Goal: Information Seeking & Learning: Learn about a topic

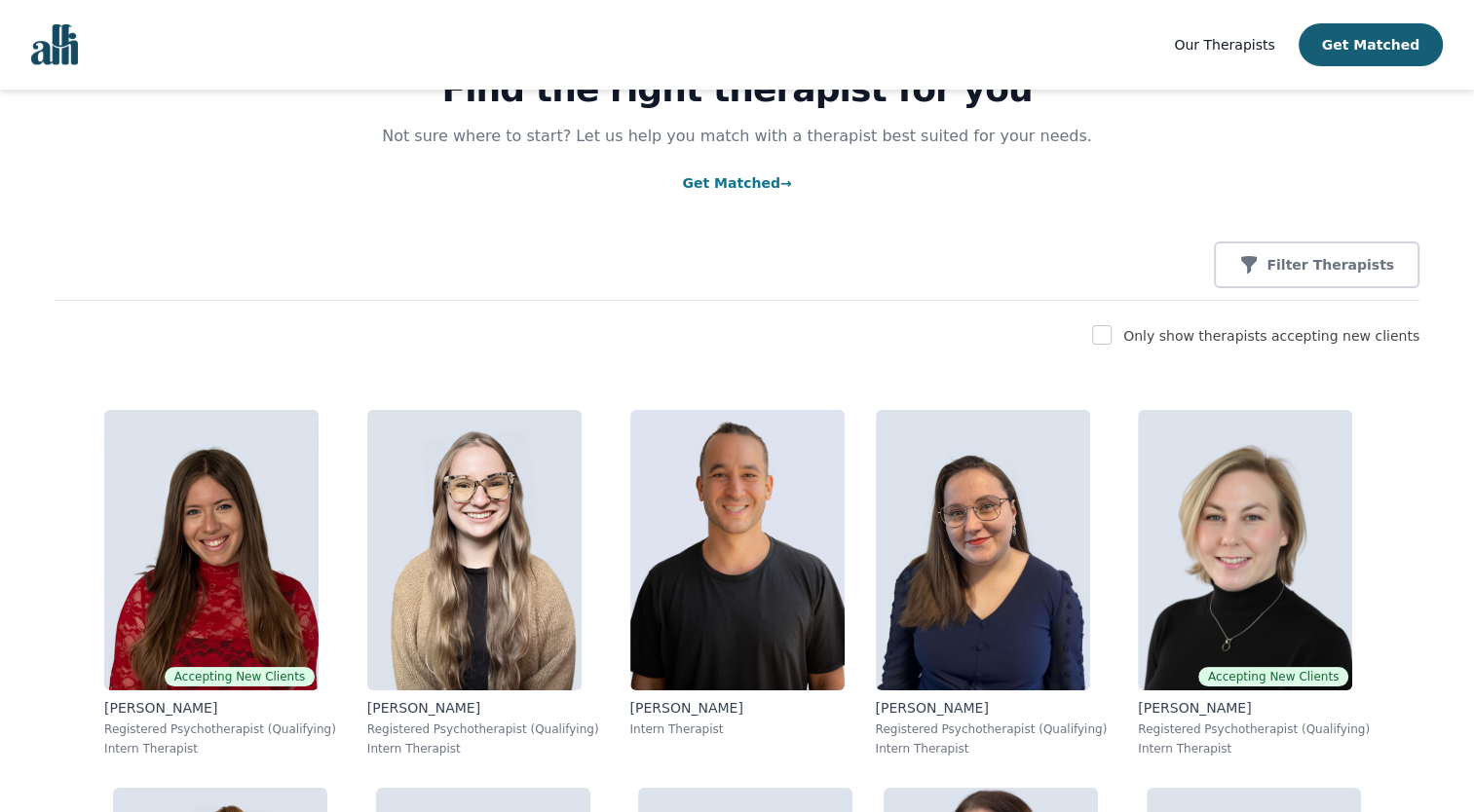
scroll to position [117, 0]
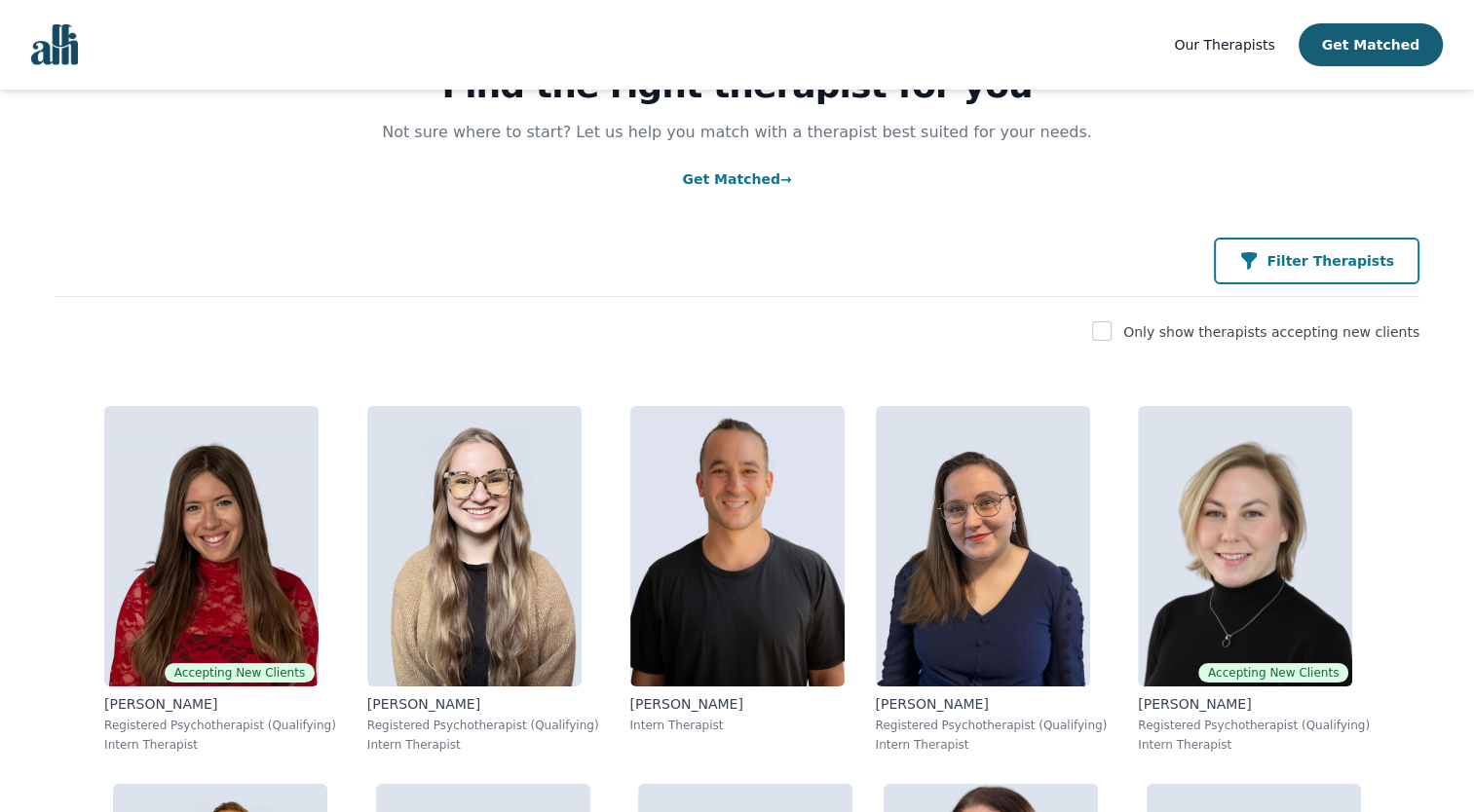
click at [1315, 254] on p "Filter Therapists" at bounding box center [1330, 261] width 128 height 20
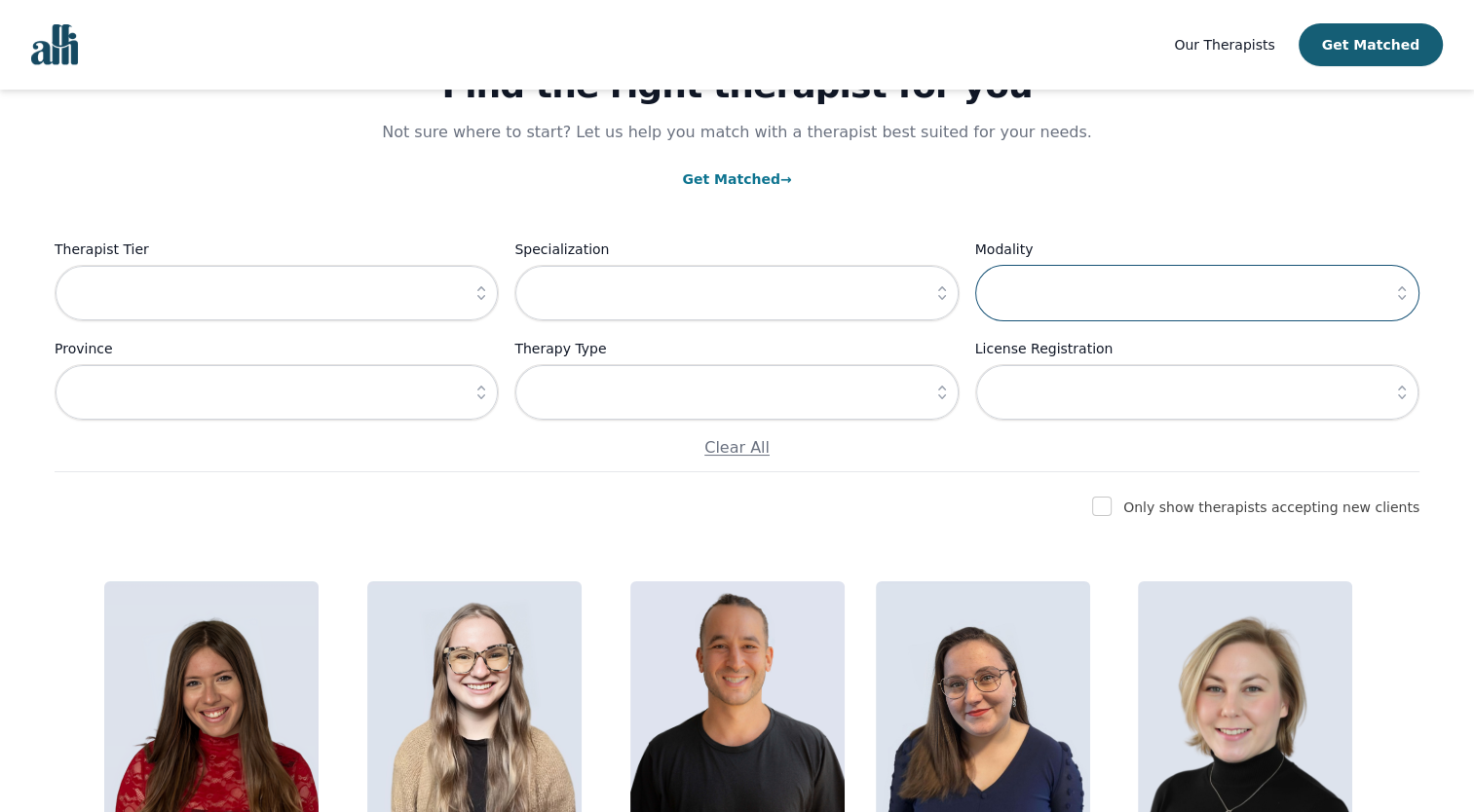
click at [1127, 275] on input "text" at bounding box center [1197, 293] width 444 height 57
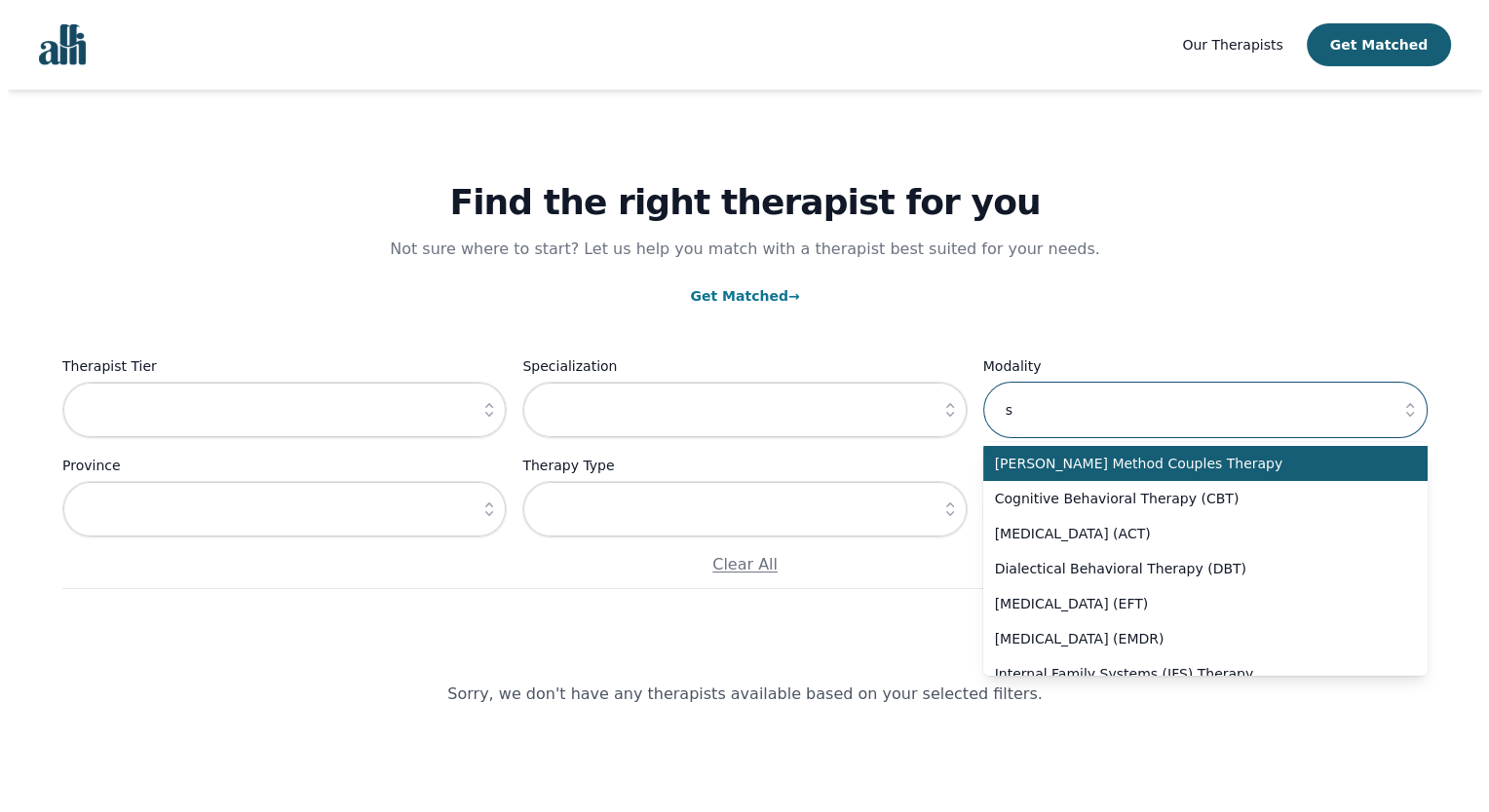
scroll to position [0, 0]
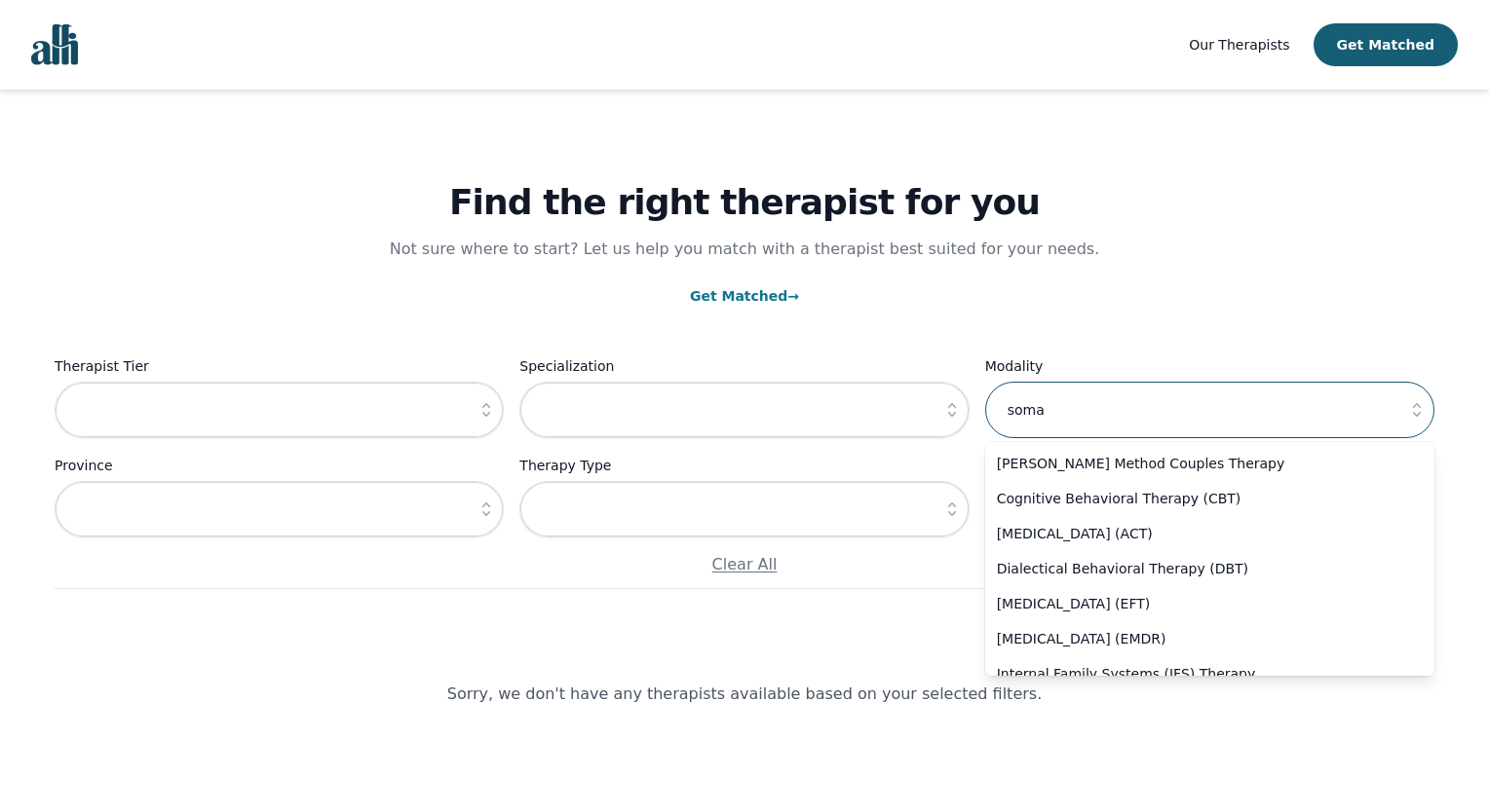
type input "soma"
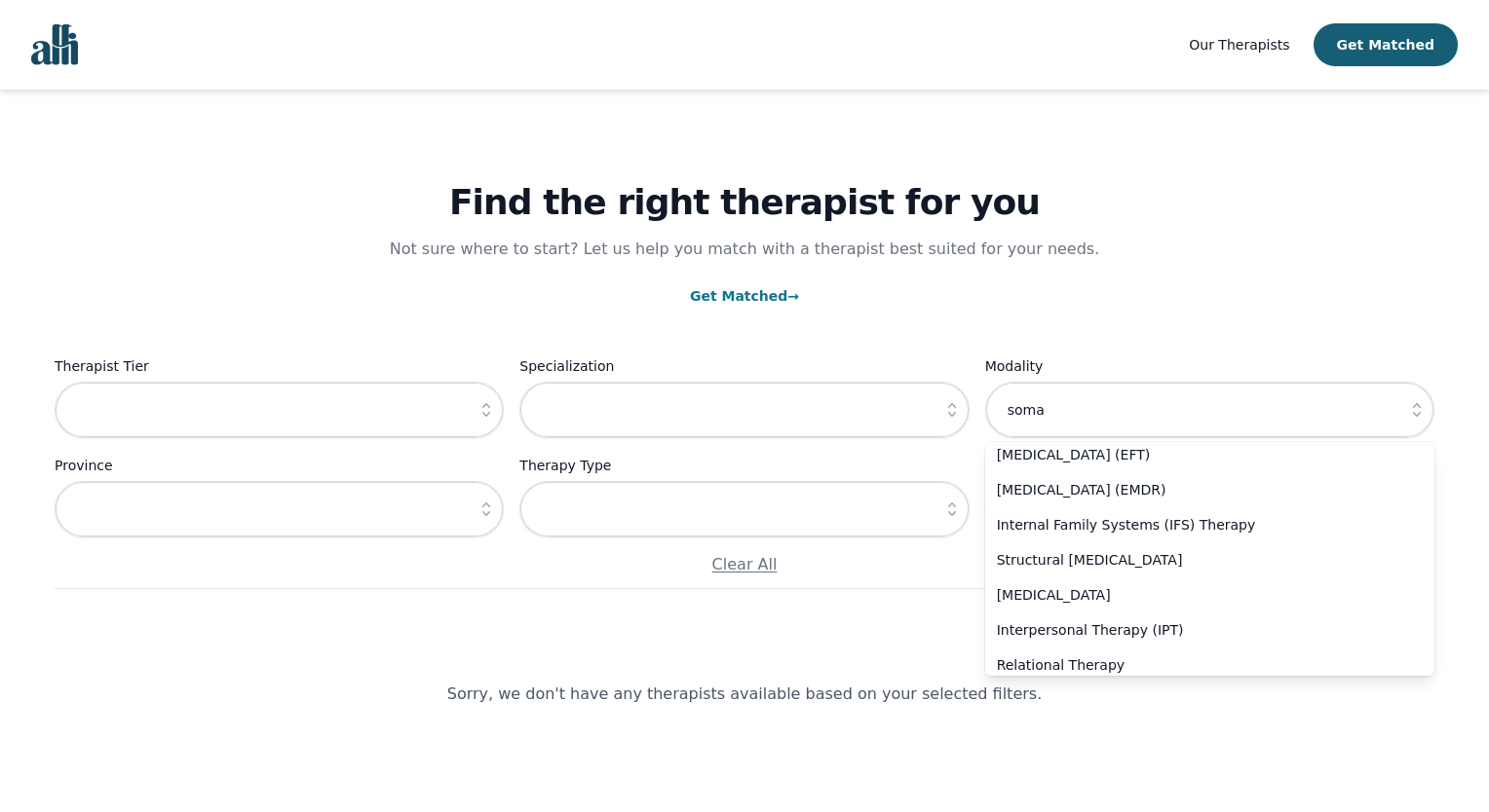
scroll to position [155, 0]
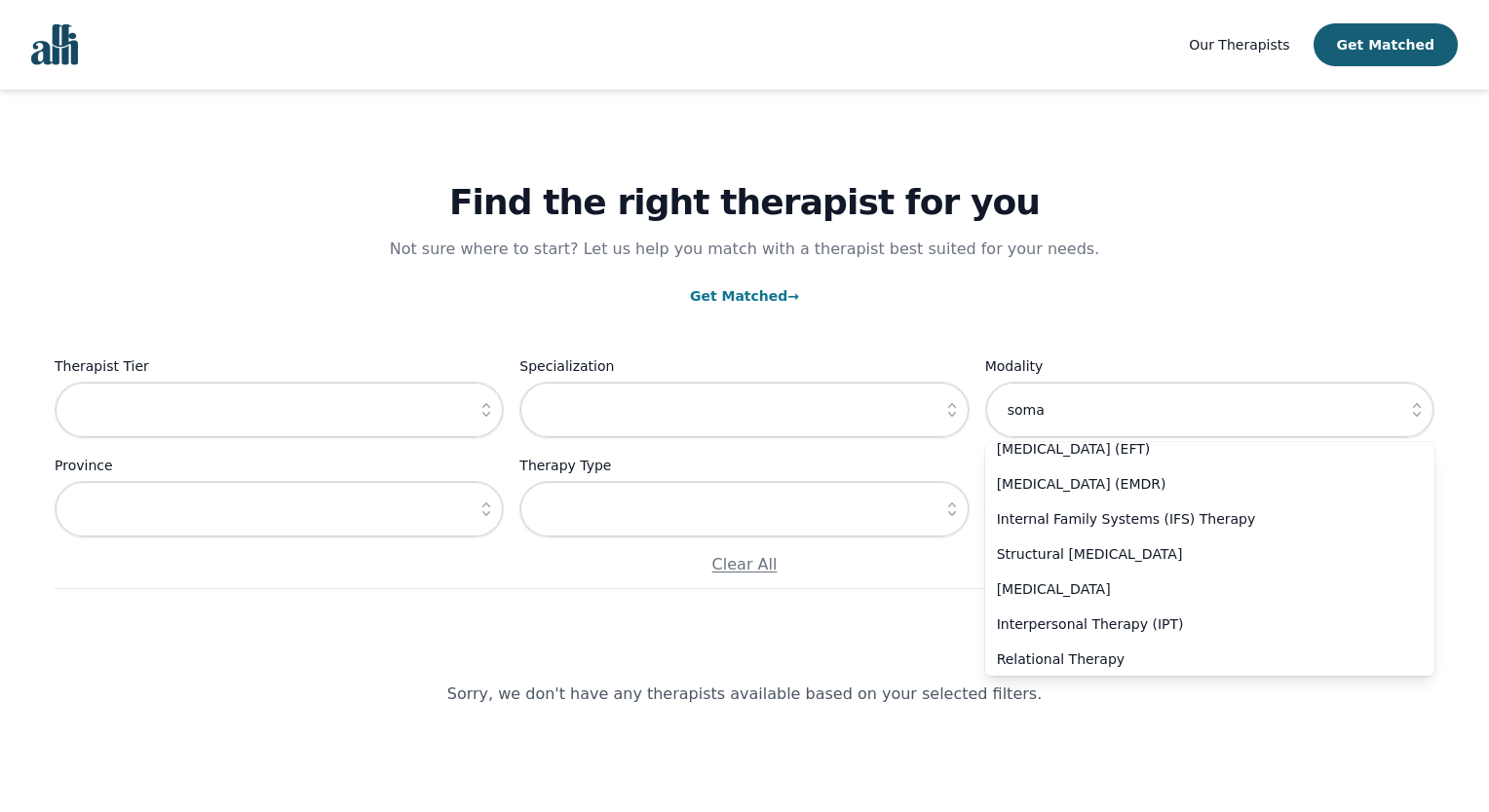
click at [1323, 244] on div "Find the right therapist for you Not sure where to start? Let us help you match…" at bounding box center [744, 339] width 1379 height 500
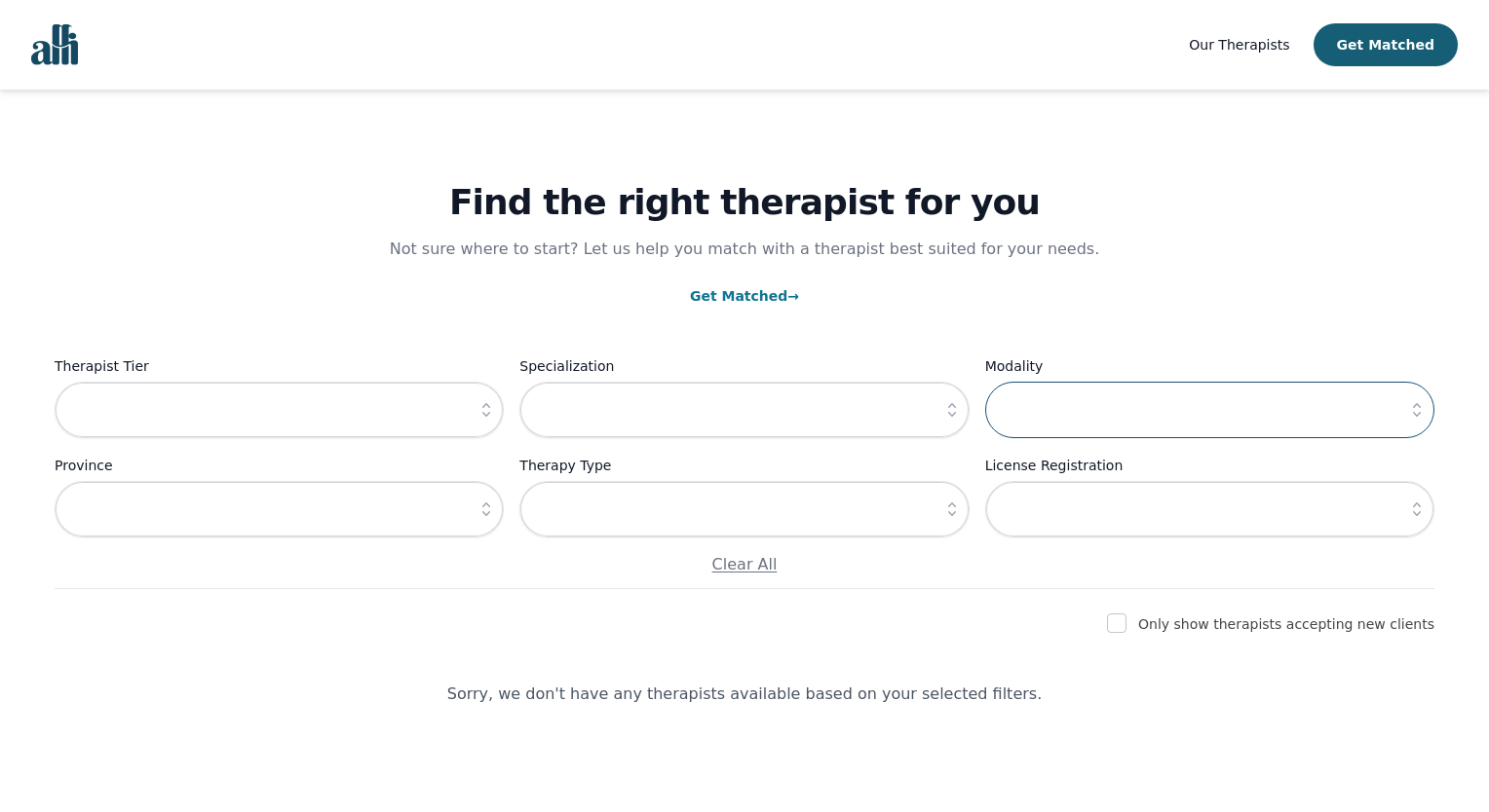
click at [1222, 386] on input "text" at bounding box center [1210, 410] width 449 height 57
click at [1415, 410] on icon "button" at bounding box center [1417, 410] width 20 height 20
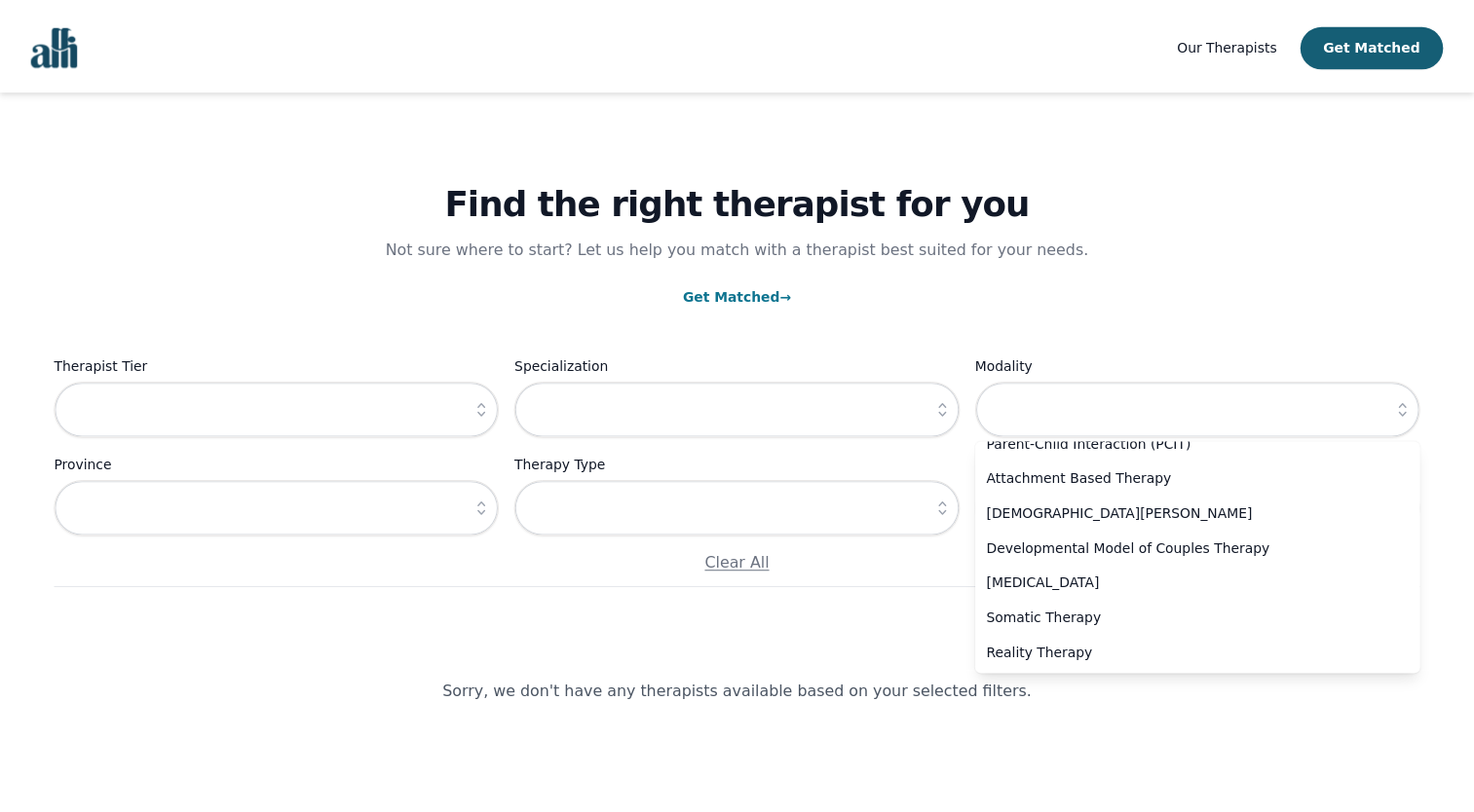
scroll to position [1036, 0]
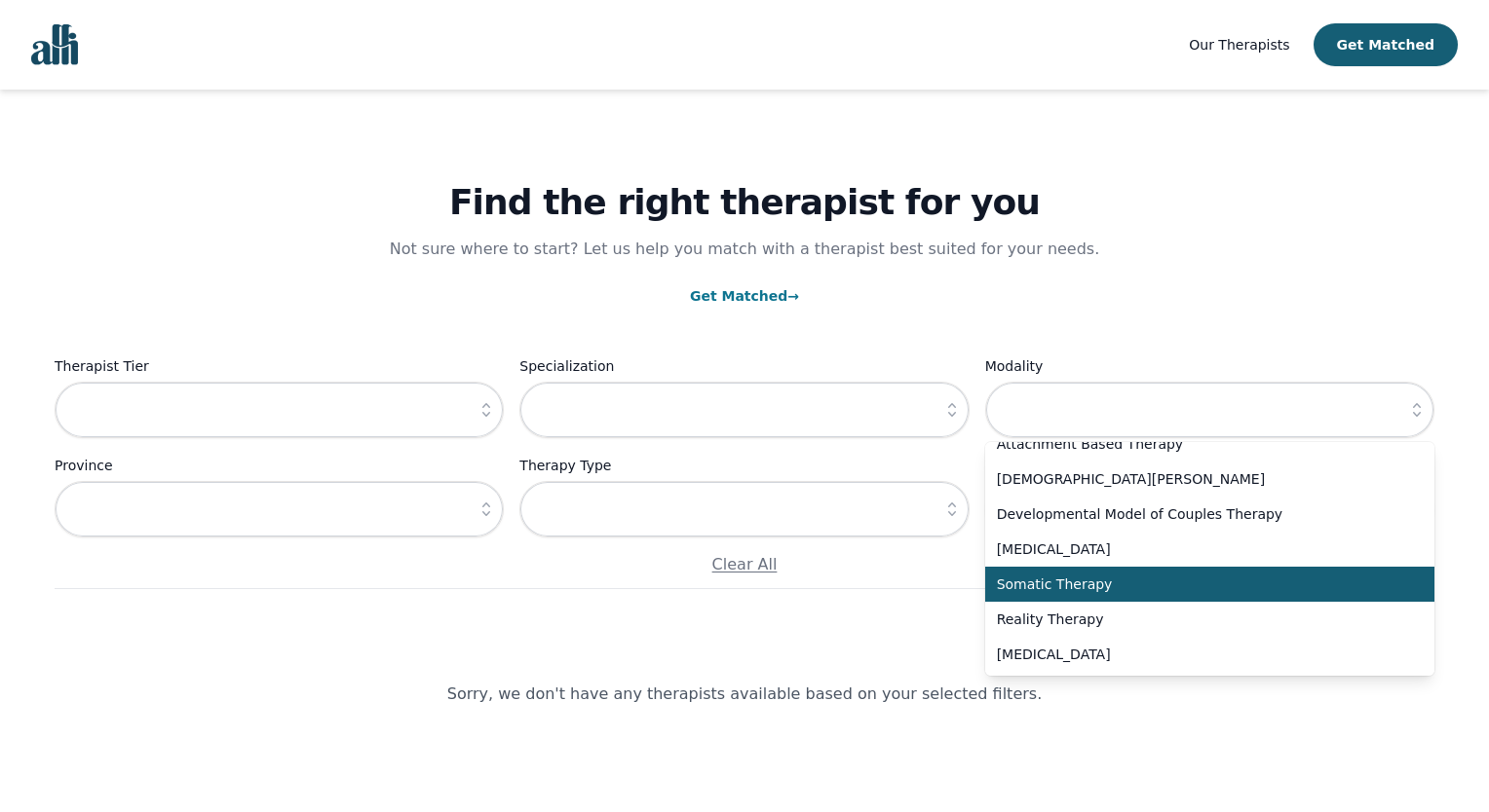
click at [1107, 591] on span "Somatic Therapy" at bounding box center [1198, 585] width 402 height 20
type input "Somatic Therapy"
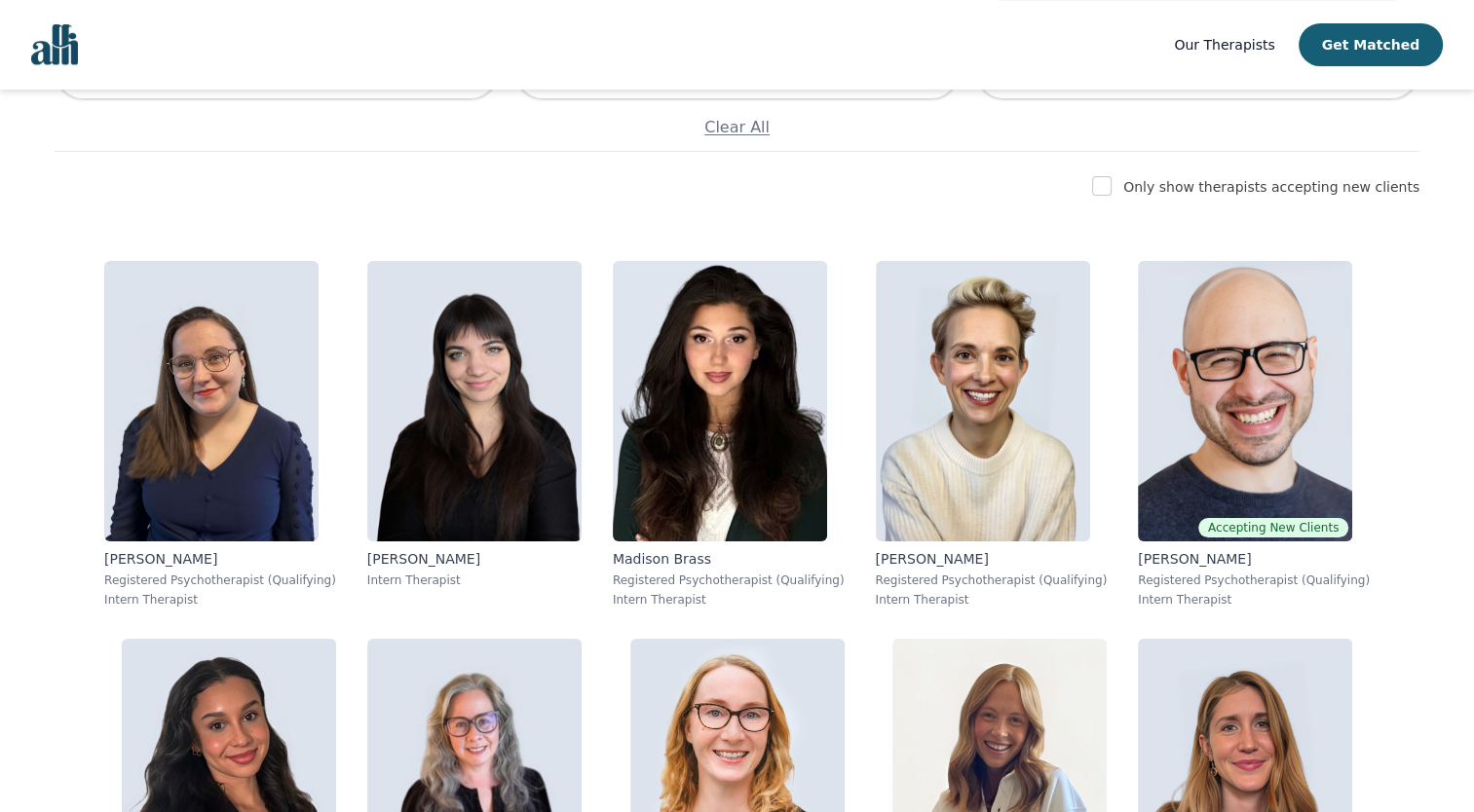
scroll to position [440, 0]
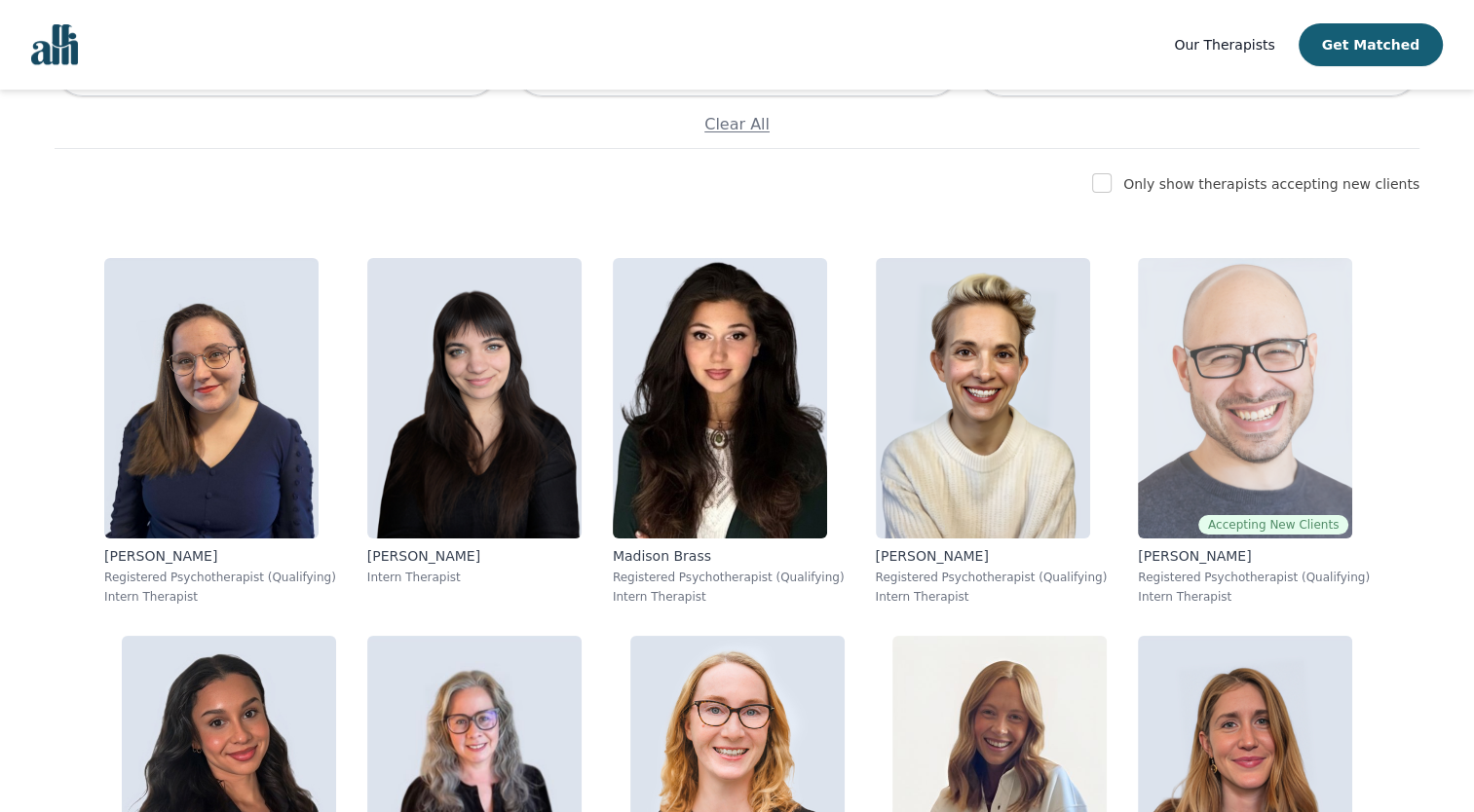
click at [1274, 345] on img at bounding box center [1244, 398] width 215 height 280
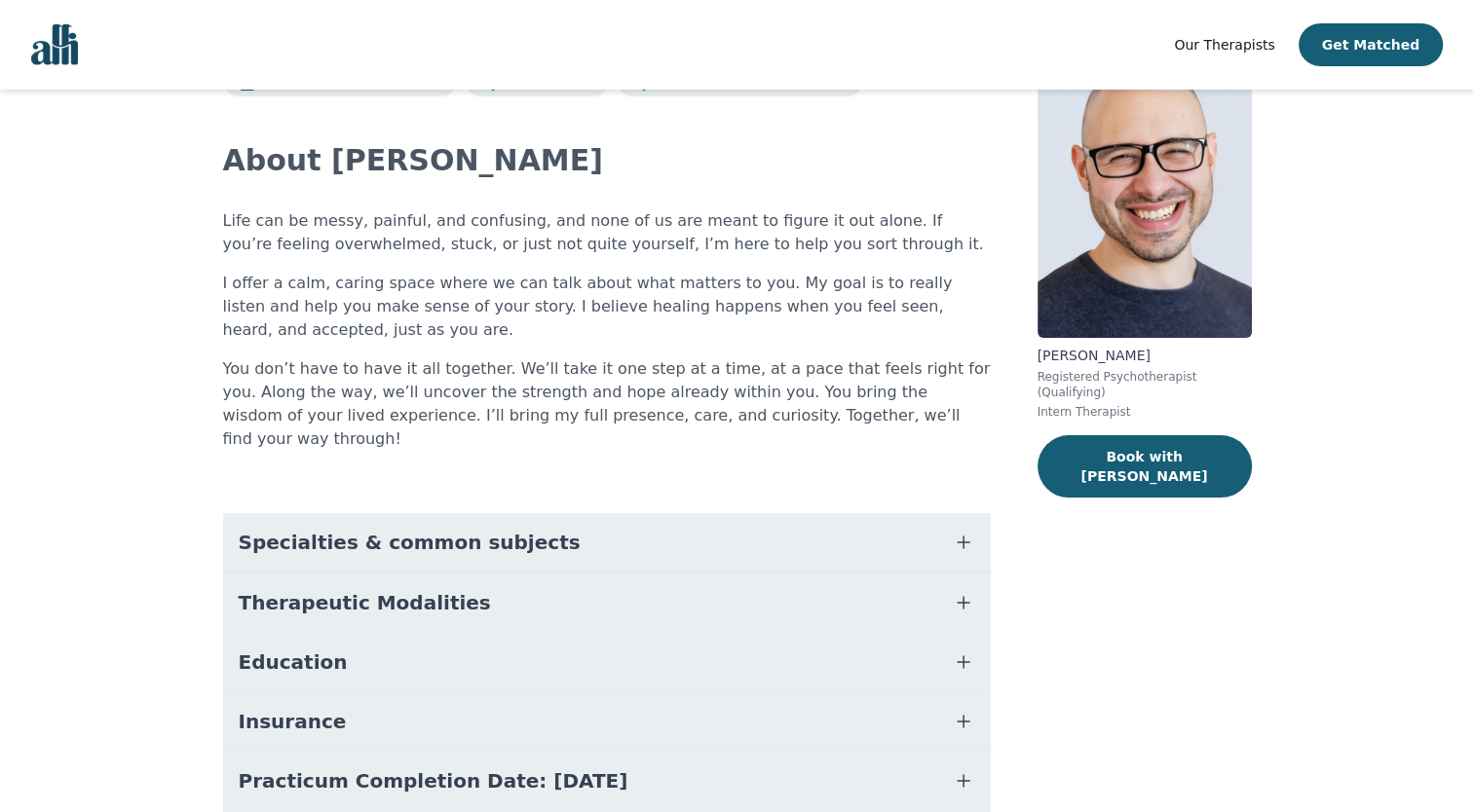
scroll to position [204, 0]
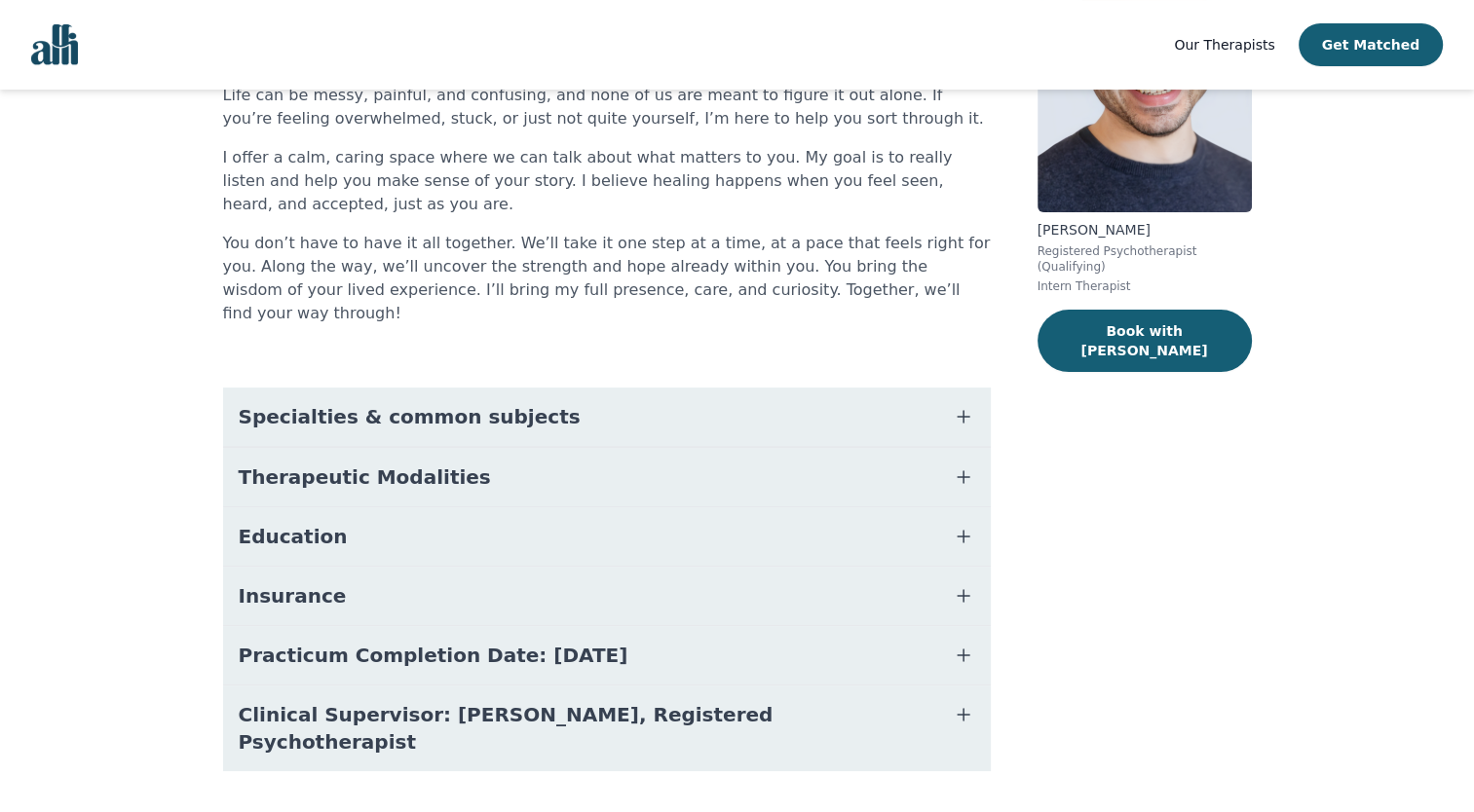
click at [934, 626] on button "Practicum Completion Date: [DATE]" at bounding box center [607, 655] width 767 height 59
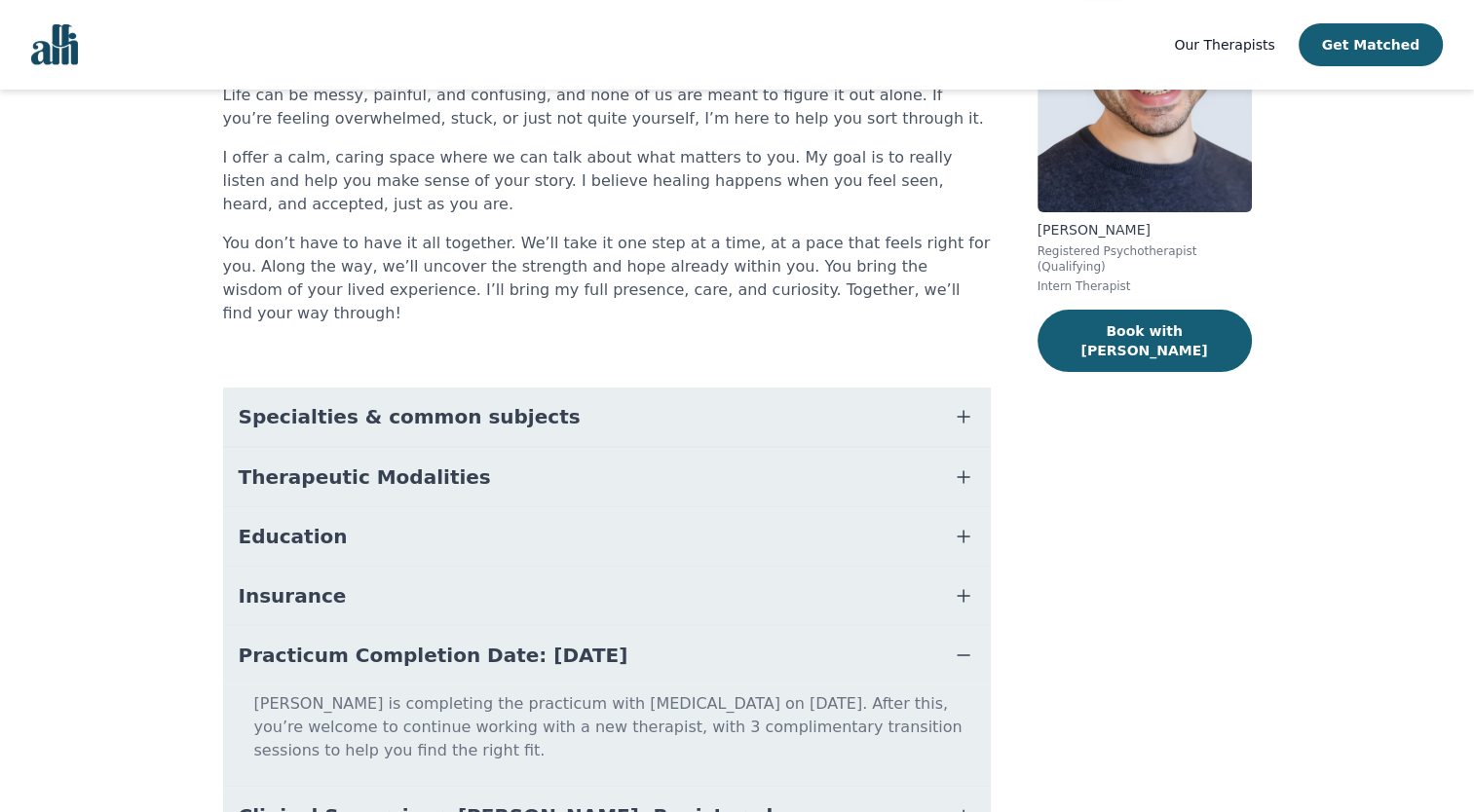
click at [934, 626] on button "Practicum Completion Date: [DATE]" at bounding box center [607, 655] width 767 height 59
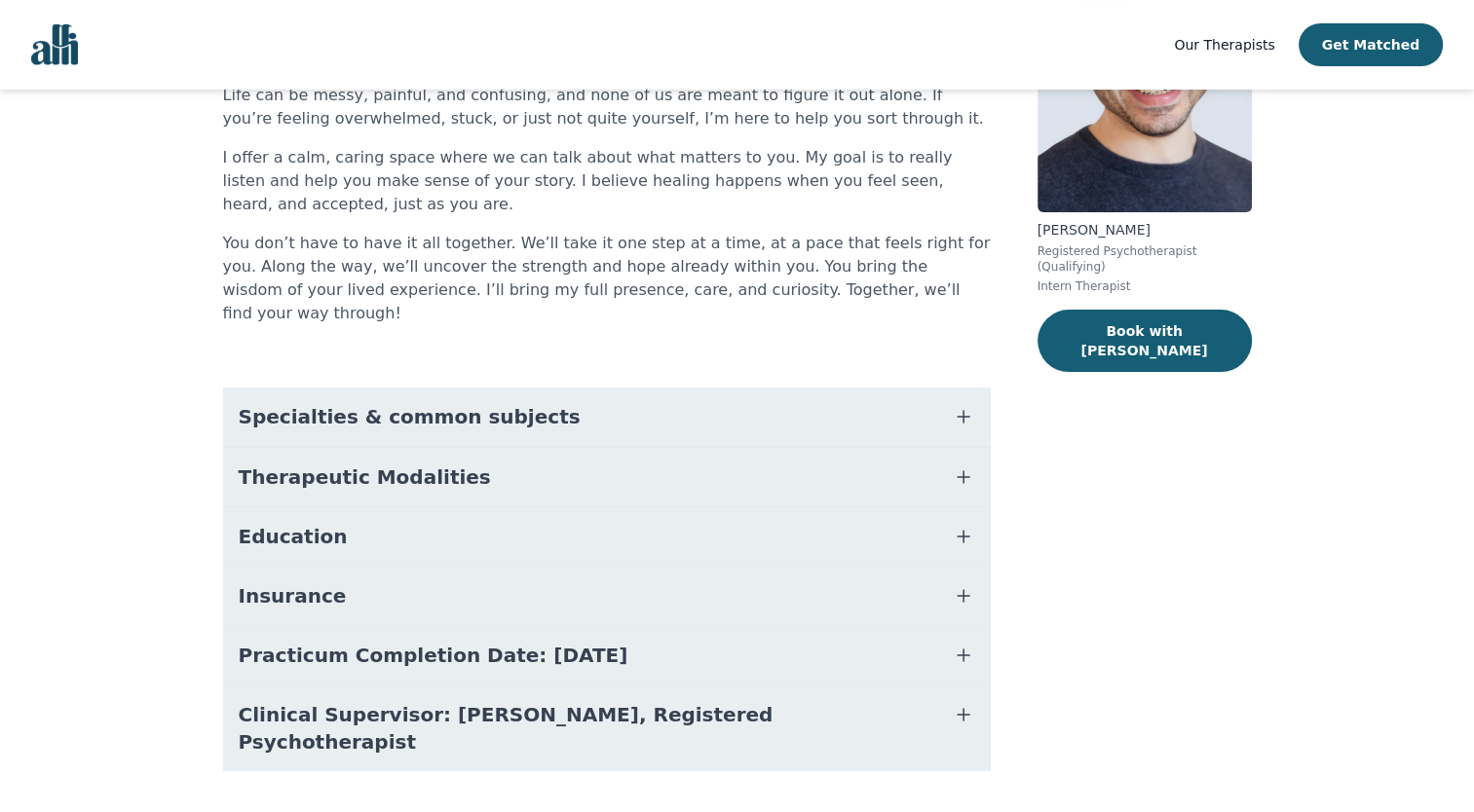
click at [959, 585] on icon "button" at bounding box center [963, 596] width 23 height 23
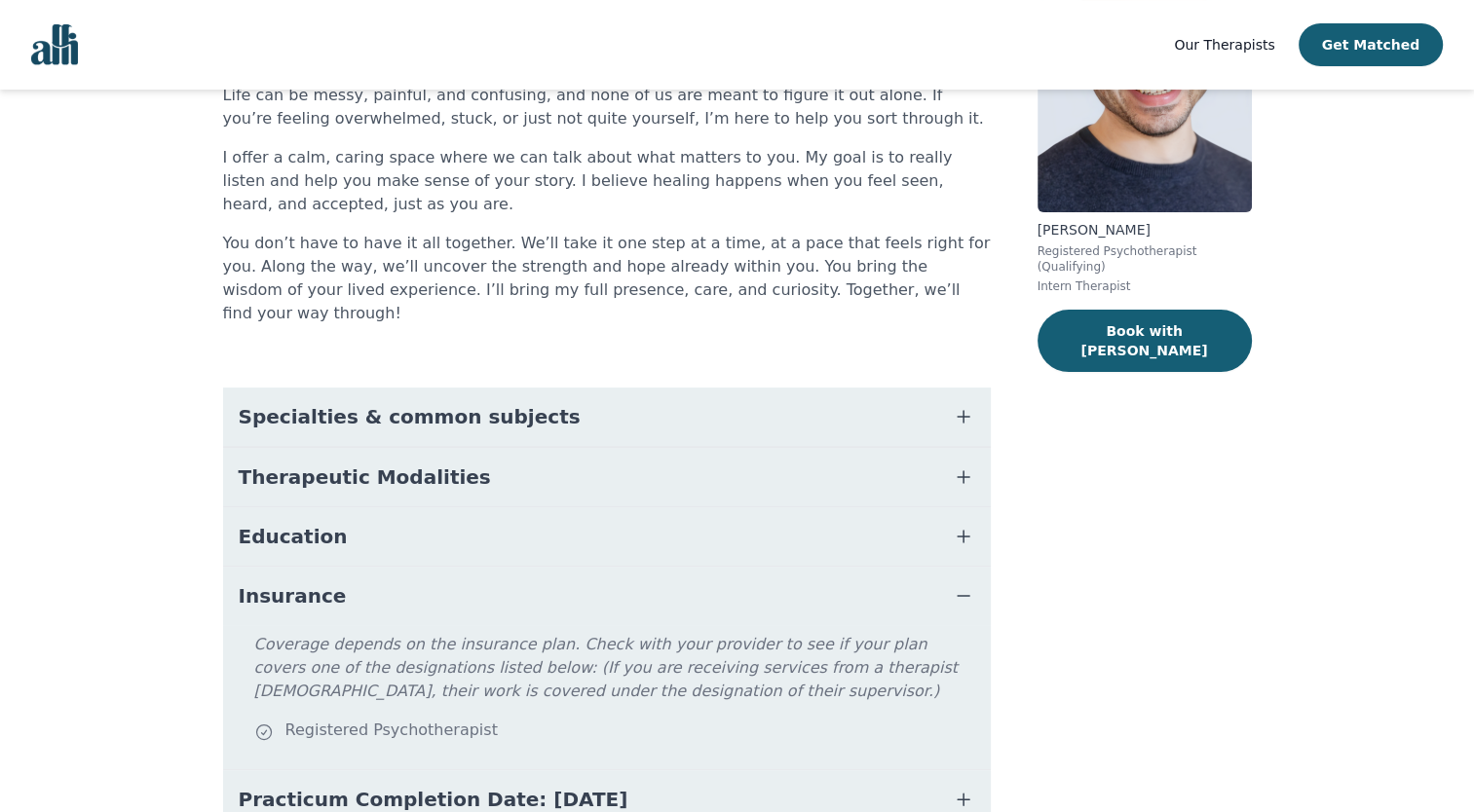
click at [959, 585] on icon "button" at bounding box center [963, 596] width 23 height 23
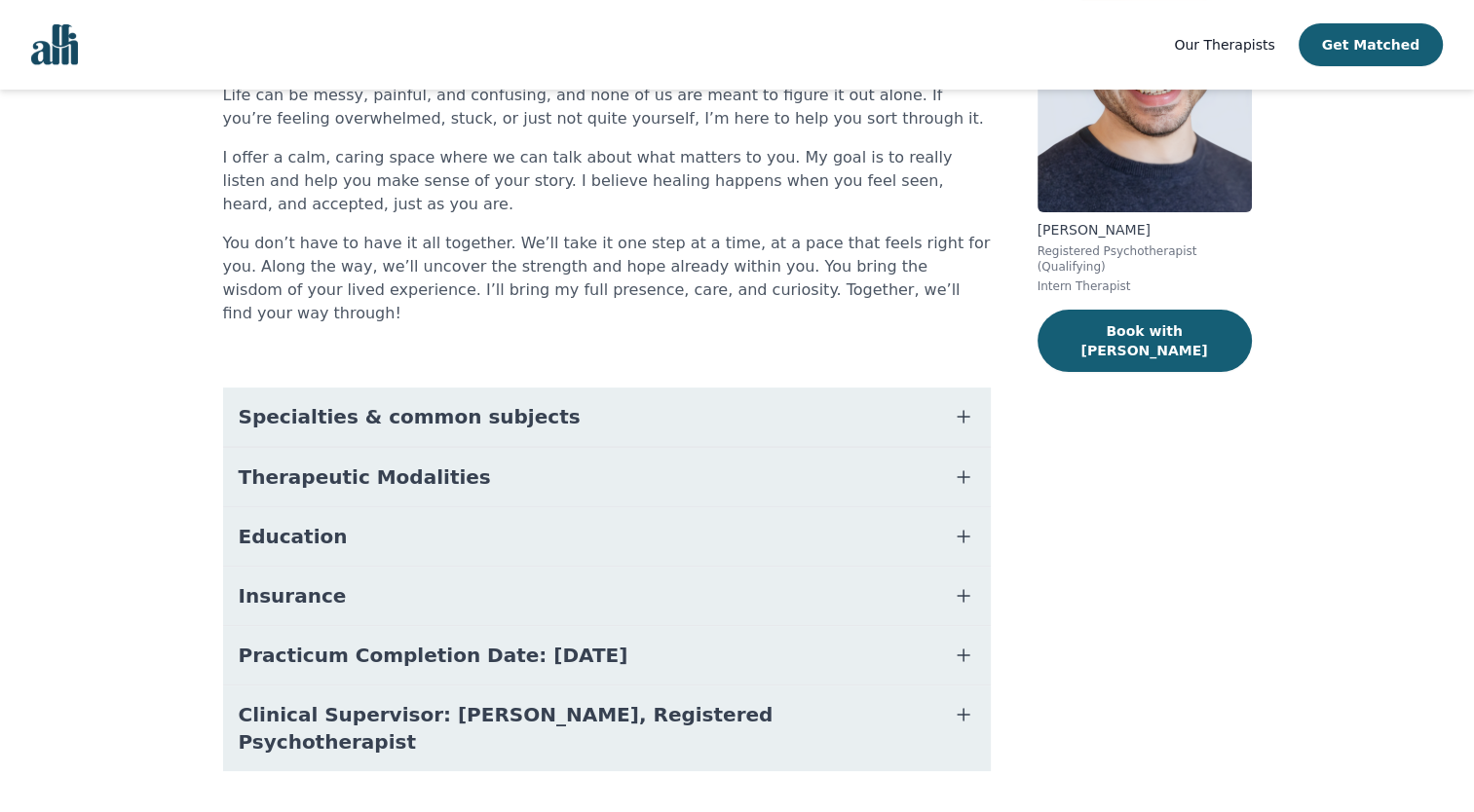
click at [961, 525] on icon "button" at bounding box center [963, 536] width 23 height 23
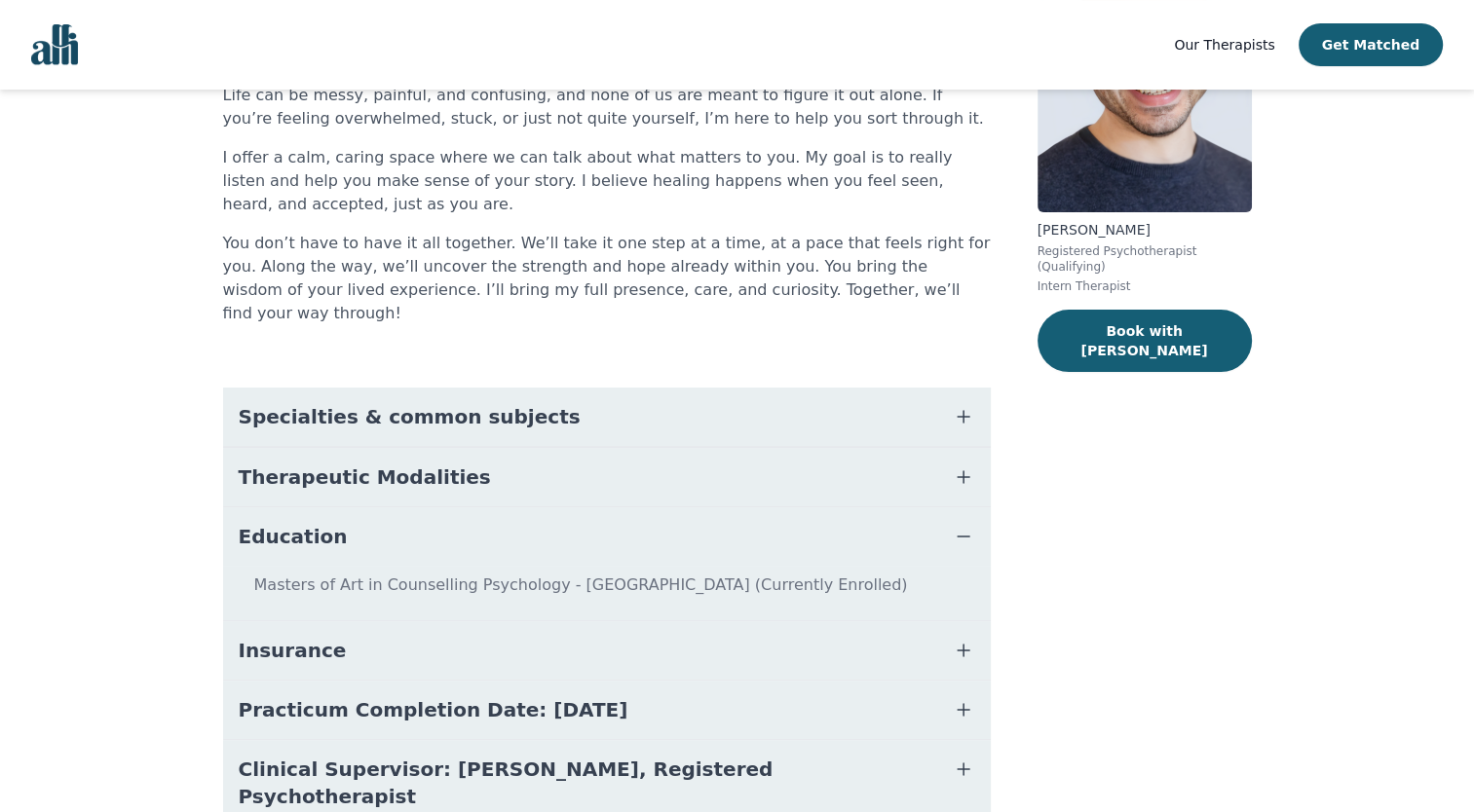
click at [961, 525] on icon "button" at bounding box center [963, 536] width 23 height 23
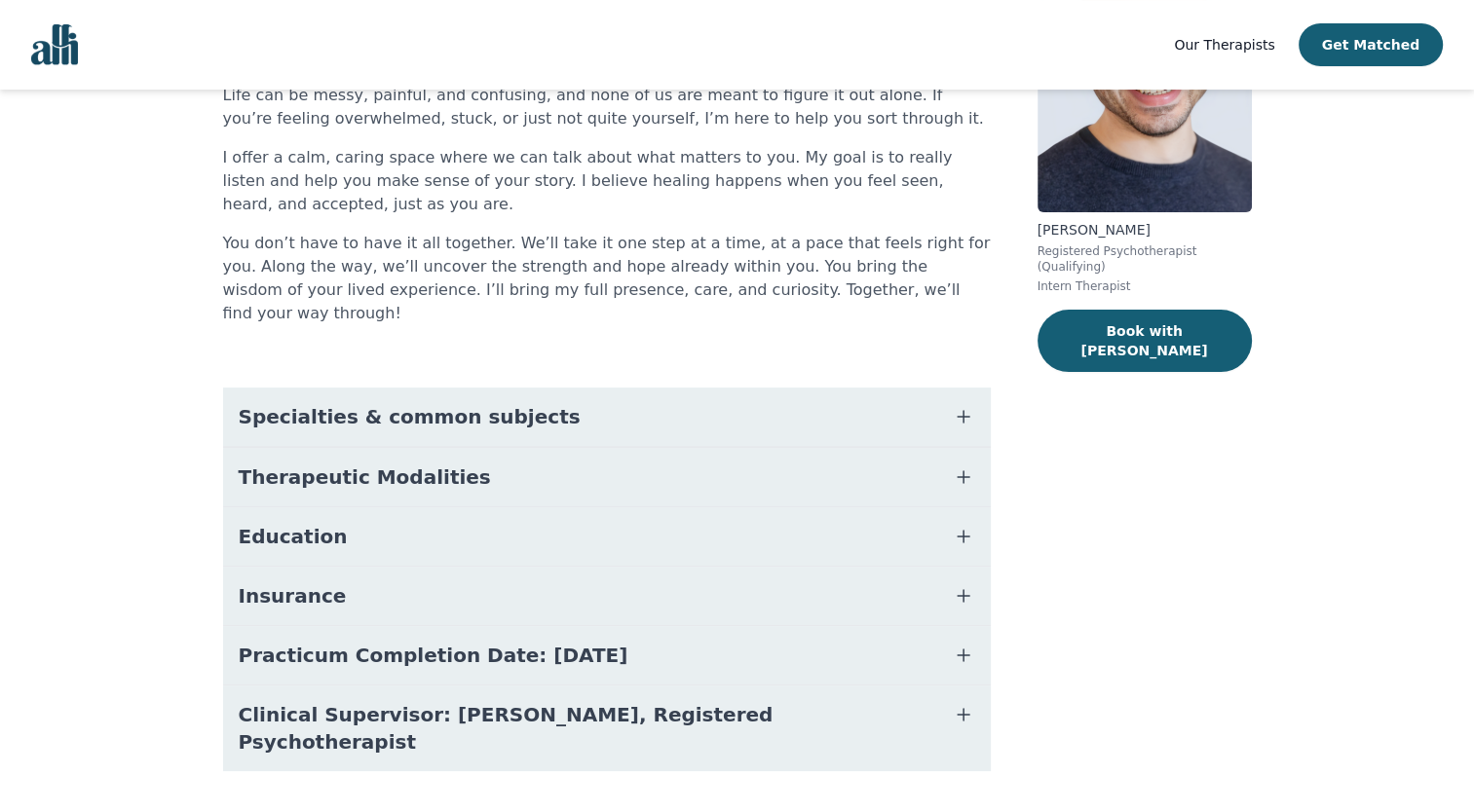
click at [918, 396] on button "Specialties & common subjects" at bounding box center [607, 417] width 767 height 59
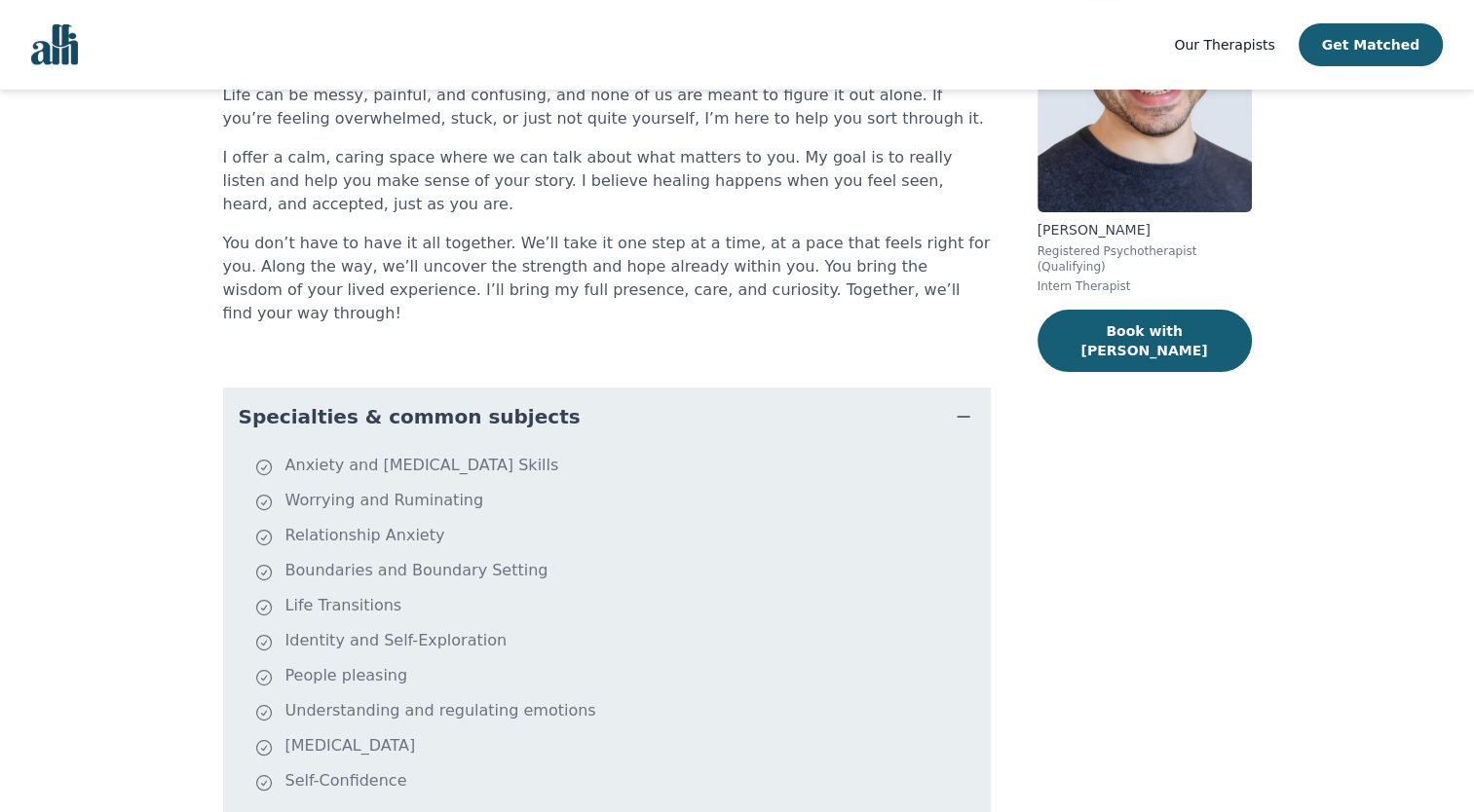
click at [1148, 517] on div "[PERSON_NAME] Registered Psychotherapist (Qualifying) Intern Therapist Book wit…" at bounding box center [1145, 562] width 215 height 1260
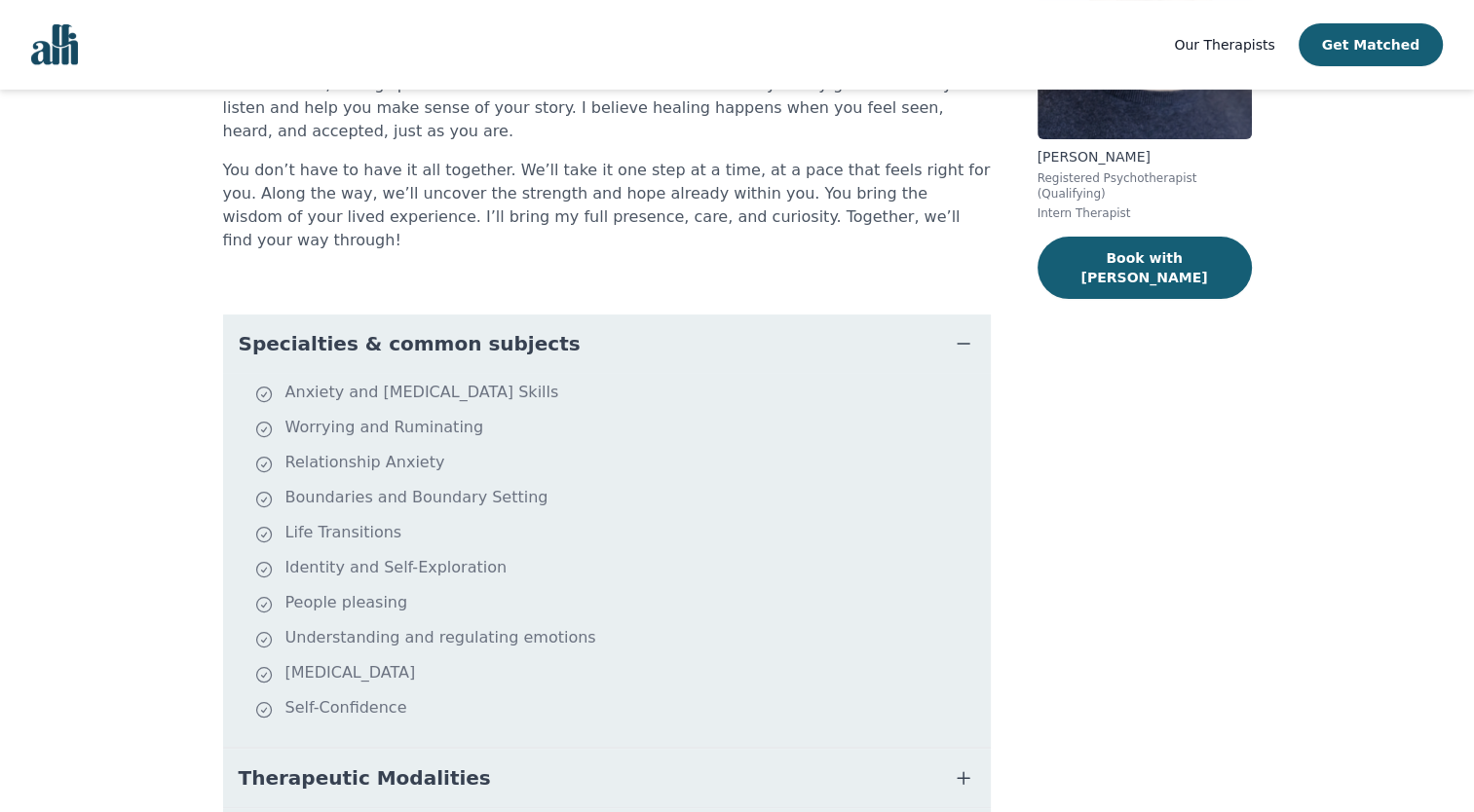
scroll to position [282, 0]
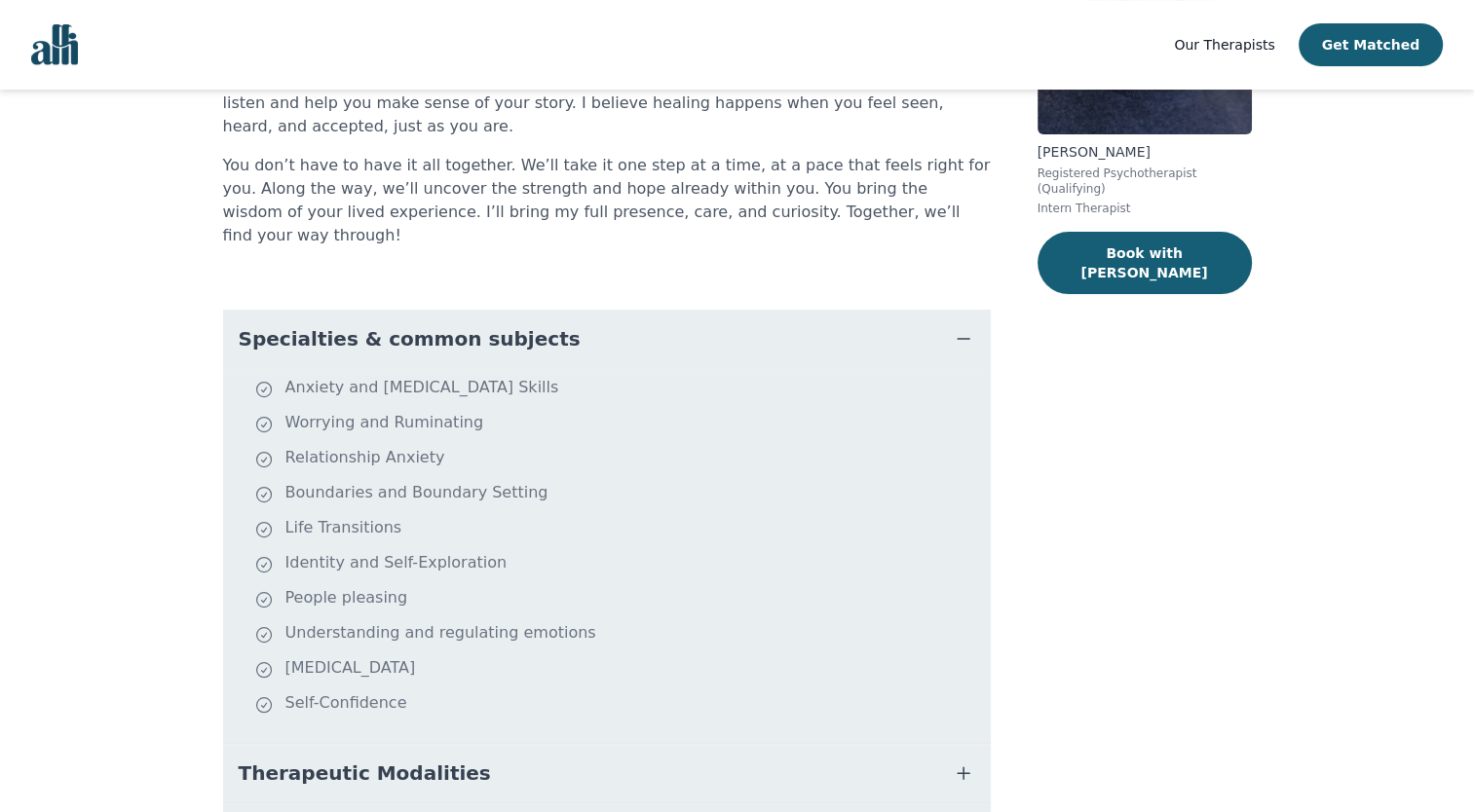
click at [958, 327] on icon "button" at bounding box center [963, 338] width 23 height 23
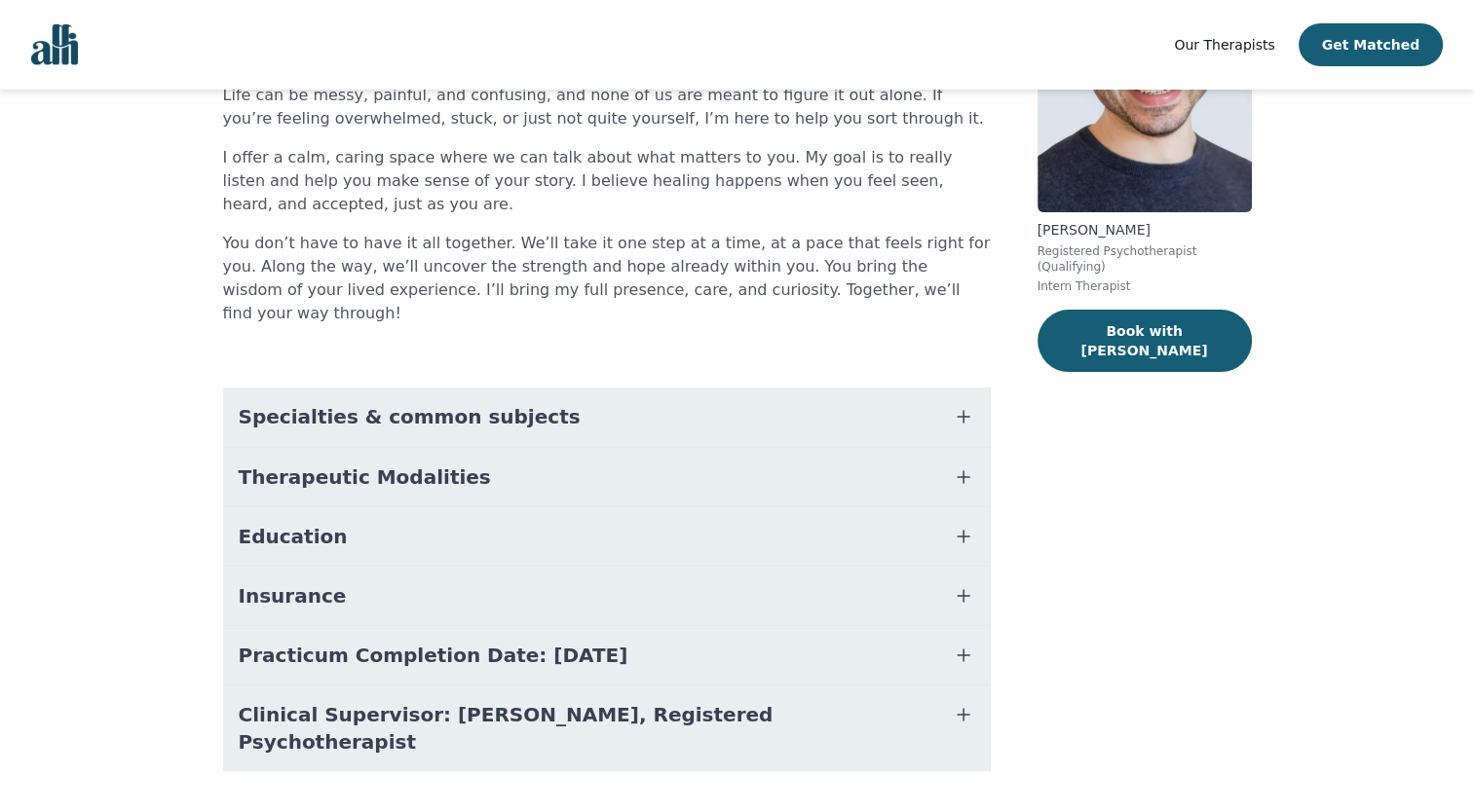
click at [963, 472] on icon "button" at bounding box center [964, 478] width 12 height 12
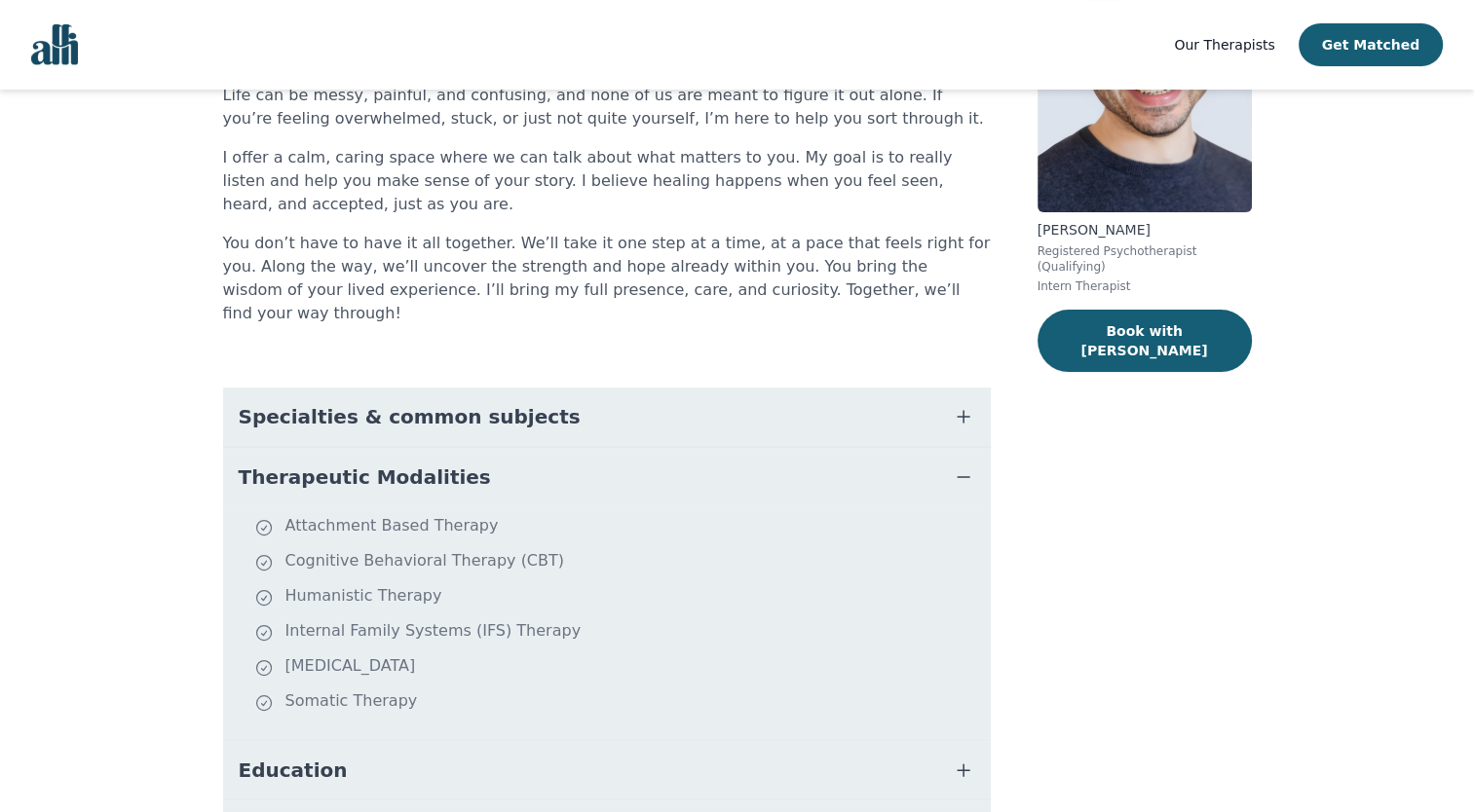
click at [963, 466] on icon "button" at bounding box center [963, 477] width 23 height 23
